Goal: Task Accomplishment & Management: Use online tool/utility

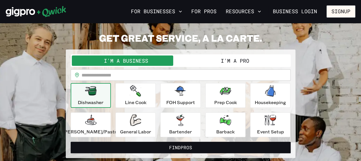
scroll to position [29, 0]
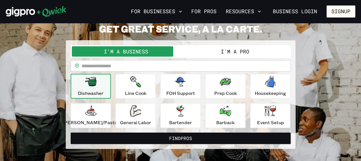
click at [227, 49] on button "I'm a Pro" at bounding box center [234, 51] width 109 height 10
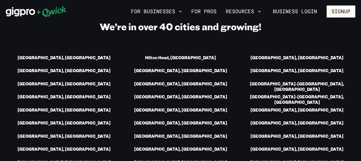
scroll to position [832, 0]
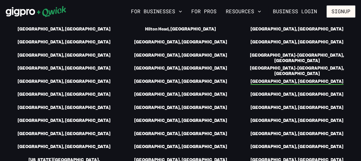
click at [295, 79] on link "[GEOGRAPHIC_DATA], [GEOGRAPHIC_DATA]" at bounding box center [296, 82] width 93 height 6
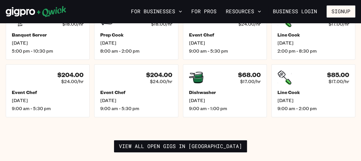
scroll to position [860, 0]
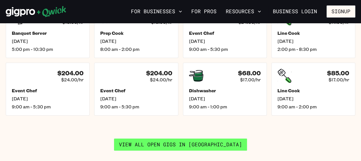
click at [207, 138] on link "View all open gigs in [GEOGRAPHIC_DATA]" at bounding box center [180, 144] width 133 height 12
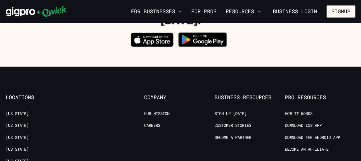
scroll to position [516, 0]
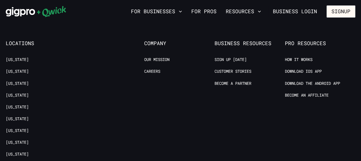
click at [194, 57] on ul "Our Mission Careers" at bounding box center [179, 69] width 70 height 24
